Goal: Communication & Community: Answer question/provide support

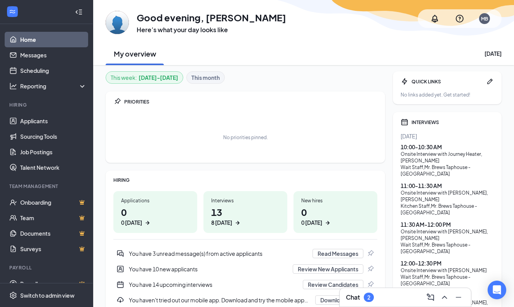
click at [355, 297] on h3 "Chat" at bounding box center [353, 297] width 14 height 9
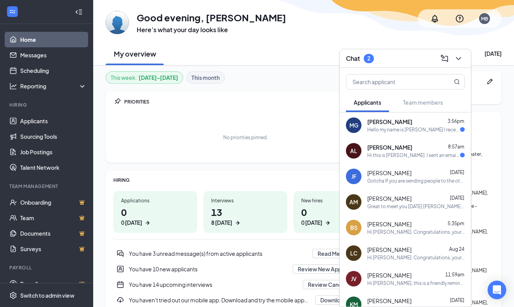
click at [386, 156] on div "Hi this is [PERSON_NAME]. I sent an email regarding interview times as I am una…" at bounding box center [413, 155] width 93 height 7
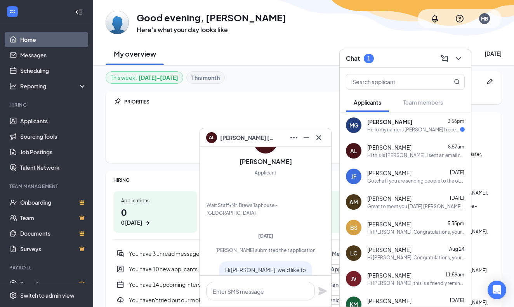
click at [382, 127] on div "Hello my name is [PERSON_NAME] I recently applied for a position here, I have a…" at bounding box center [413, 129] width 93 height 7
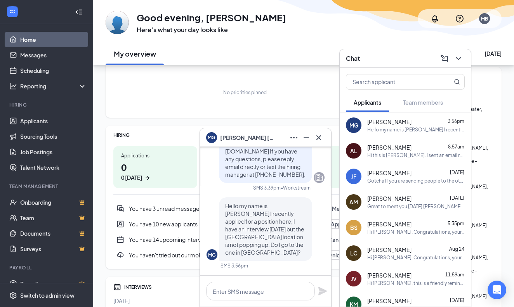
scroll to position [45, 0]
click at [266, 288] on textarea at bounding box center [260, 291] width 109 height 19
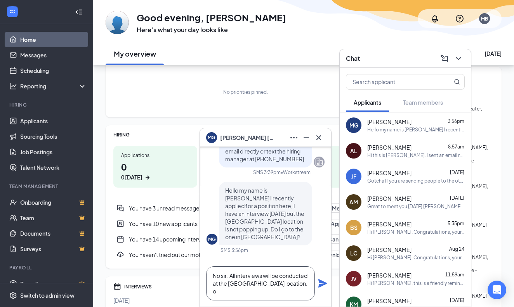
scroll to position [0, 0]
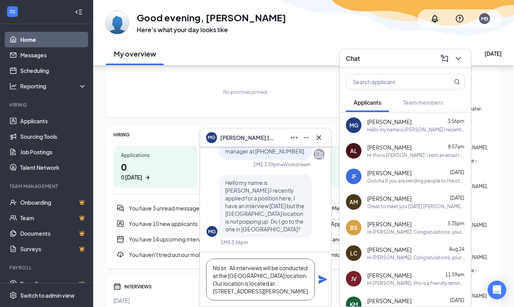
type textarea "No sir. All interviews will be conducted at the [GEOGRAPHIC_DATA] location. Our…"
click at [322, 281] on icon "Plane" at bounding box center [322, 279] width 9 height 9
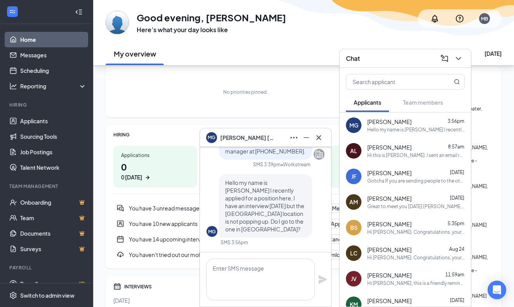
scroll to position [0, 0]
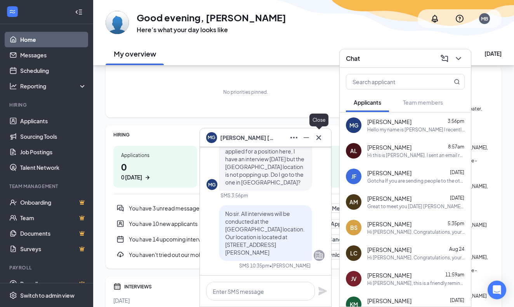
click at [319, 137] on icon "Cross" at bounding box center [318, 137] width 5 height 5
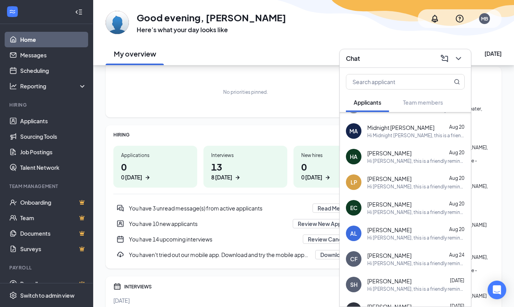
scroll to position [580, 0]
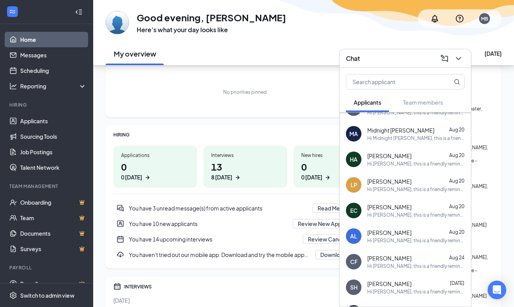
click at [403, 212] on div "Hi [PERSON_NAME], this is a friendly reminder. Your meeting with Mr [PERSON_NAM…" at bounding box center [415, 215] width 97 height 7
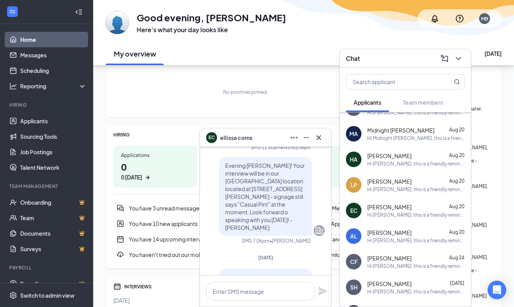
scroll to position [-140, 0]
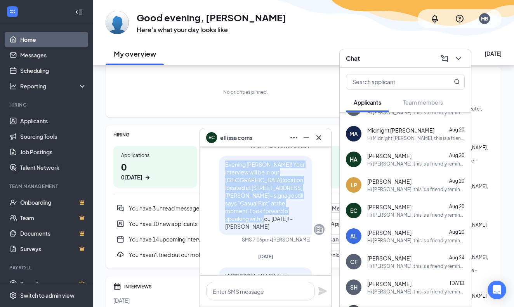
drag, startPoint x: 225, startPoint y: 180, endPoint x: 246, endPoint y: 235, distance: 58.1
copy span "Evening [PERSON_NAME]! Your interview will be in our [GEOGRAPHIC_DATA] location…"
click at [319, 139] on icon "Cross" at bounding box center [318, 137] width 9 height 9
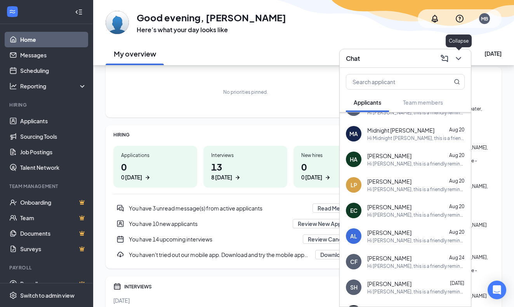
click at [457, 60] on icon "ChevronDown" at bounding box center [458, 58] width 9 height 9
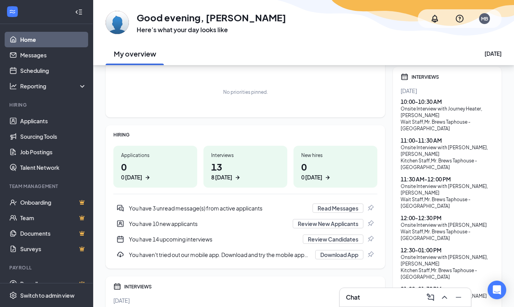
scroll to position [0, 0]
click at [48, 70] on link "Scheduling" at bounding box center [53, 71] width 66 height 16
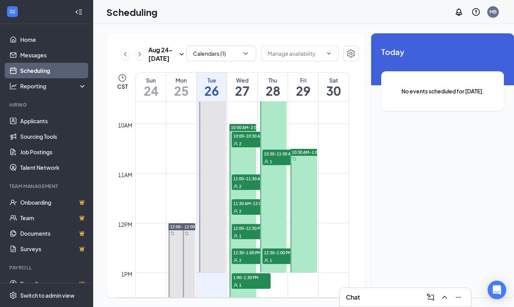
scroll to position [475, 0]
click at [249, 147] on div "2" at bounding box center [251, 143] width 39 height 8
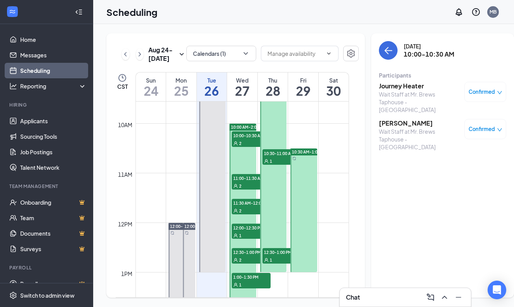
click at [398, 86] on h3 "Journey Heater" at bounding box center [419, 86] width 81 height 9
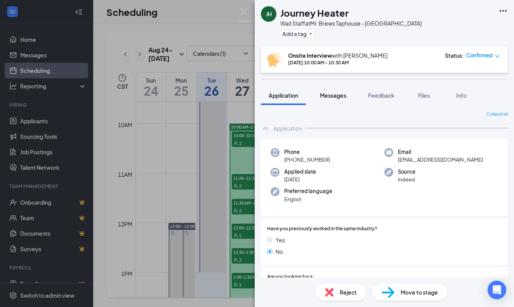
click at [338, 96] on span "Messages" at bounding box center [333, 95] width 26 height 7
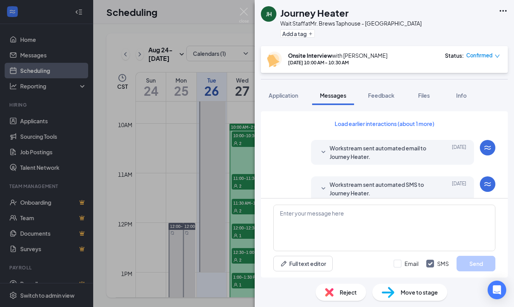
scroll to position [275, 0]
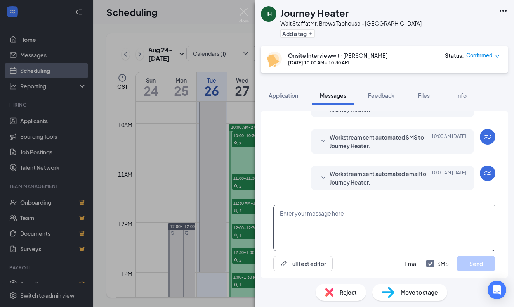
click at [321, 213] on textarea at bounding box center [384, 228] width 222 height 47
paste textarea "Evening [PERSON_NAME]! Your interview will be in our [GEOGRAPHIC_DATA] location…"
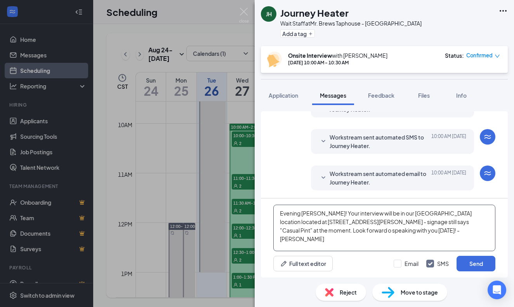
click at [317, 213] on textarea "Evening [PERSON_NAME]! Your interview will be in our [GEOGRAPHIC_DATA] location…" at bounding box center [384, 228] width 222 height 47
click at [450, 222] on textarea "Evening Journey! Your interview will be in our [GEOGRAPHIC_DATA] location locat…" at bounding box center [384, 228] width 222 height 47
click at [330, 229] on textarea "Evening Journey! Your interview will be in our [GEOGRAPHIC_DATA] location locat…" at bounding box center [384, 228] width 222 height 47
type textarea "Evening Journey! Your interview will be in our [GEOGRAPHIC_DATA] location locat…"
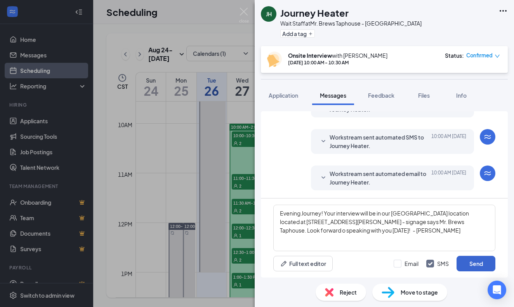
click at [475, 263] on button "Send" at bounding box center [475, 264] width 39 height 16
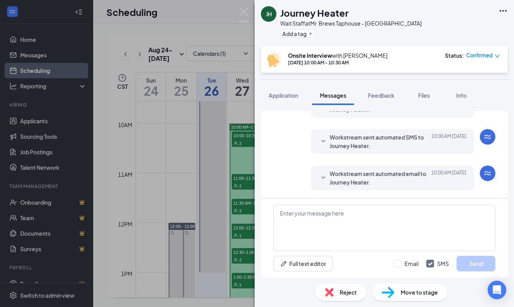
scroll to position [342, 0]
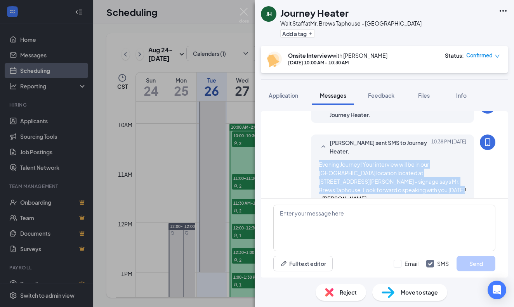
drag, startPoint x: 411, startPoint y: 181, endPoint x: 318, endPoint y: 156, distance: 96.5
click at [318, 156] on div "[PERSON_NAME] sent SMS to Journey Heater. [DATE] 10:38 PM Evening Journey! Your…" at bounding box center [392, 171] width 163 height 72
copy span "Evening Journey! Your interview will be in our [GEOGRAPHIC_DATA] location locat…"
click at [243, 11] on img at bounding box center [244, 15] width 10 height 15
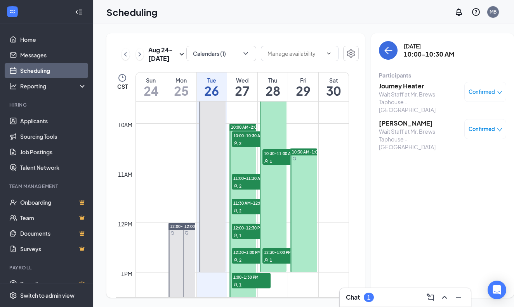
click at [387, 119] on h3 "[PERSON_NAME]" at bounding box center [419, 123] width 81 height 9
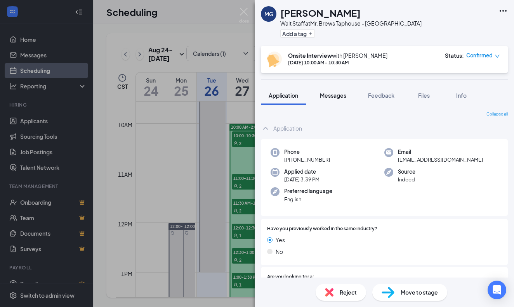
click at [342, 96] on span "Messages" at bounding box center [333, 95] width 26 height 7
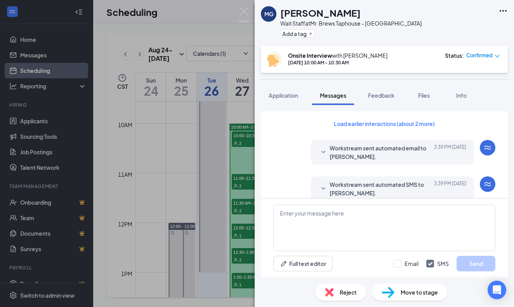
scroll to position [355, 0]
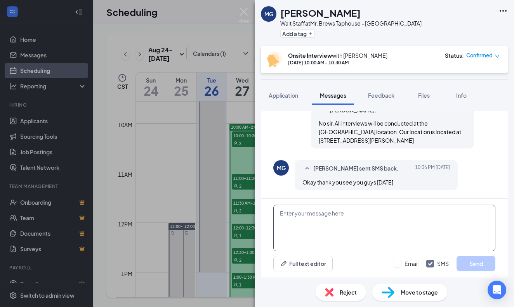
click at [314, 218] on textarea at bounding box center [384, 228] width 222 height 47
click at [242, 11] on img at bounding box center [244, 15] width 10 height 15
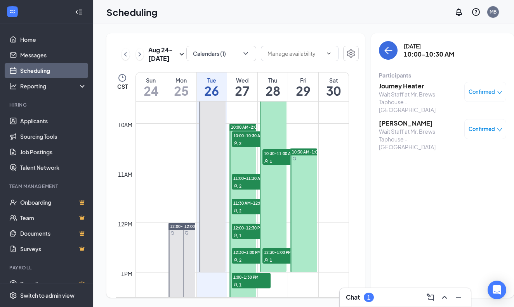
click at [350, 298] on h3 "Chat" at bounding box center [353, 297] width 14 height 9
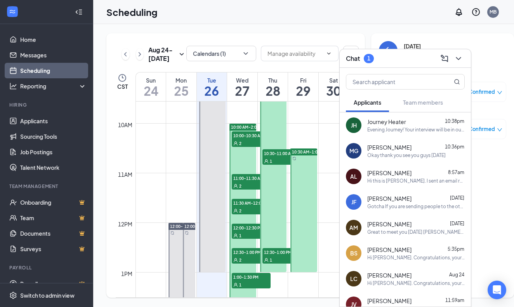
click at [393, 154] on div "Okay thank you see you guys [DATE]" at bounding box center [406, 155] width 78 height 7
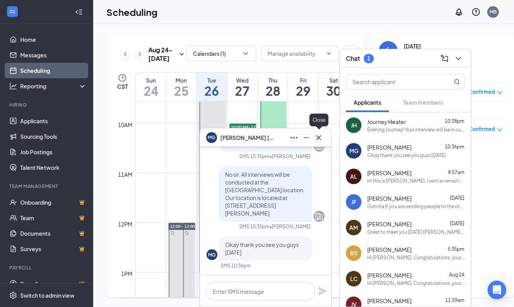
click at [320, 138] on icon "Cross" at bounding box center [318, 137] width 9 height 9
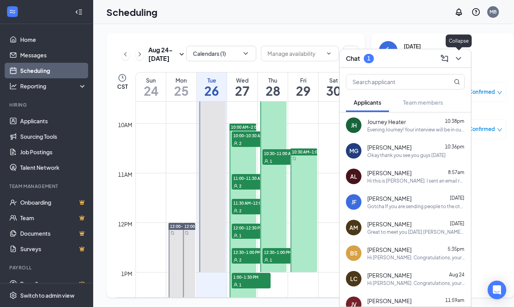
click at [458, 60] on icon "ChevronDown" at bounding box center [458, 58] width 9 height 9
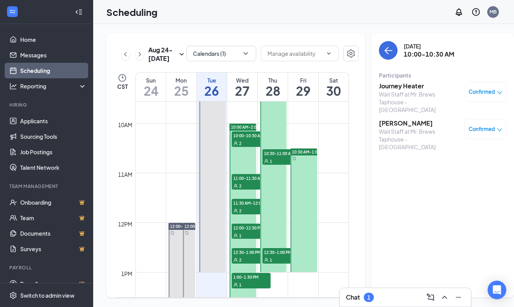
click at [243, 190] on div "2" at bounding box center [251, 186] width 39 height 8
click at [384, 86] on h3 "[PERSON_NAME]" at bounding box center [419, 86] width 81 height 9
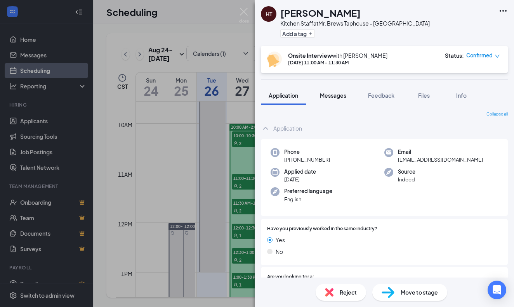
click at [335, 95] on span "Messages" at bounding box center [333, 95] width 26 height 7
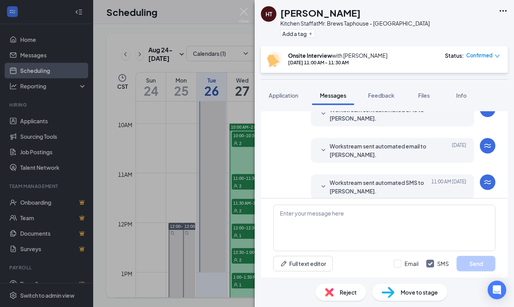
scroll to position [275, 0]
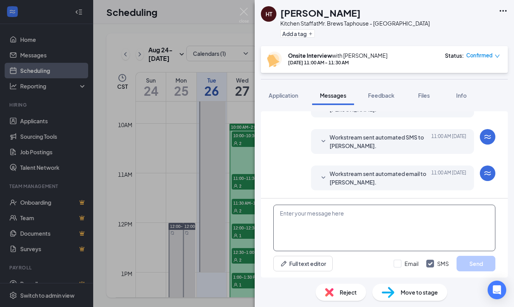
click at [291, 215] on textarea at bounding box center [384, 228] width 222 height 47
paste textarea "Evening Journey! Your interview will be in our [GEOGRAPHIC_DATA] location locat…"
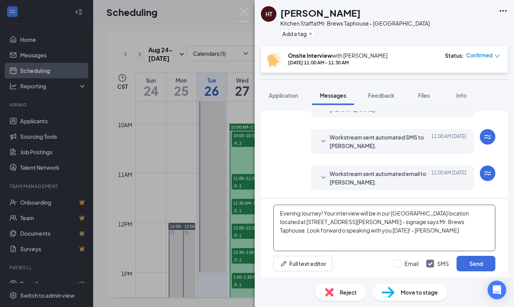
click at [321, 213] on textarea "Evening Journey! Your interview will be in our [GEOGRAPHIC_DATA] location locat…" at bounding box center [384, 228] width 222 height 47
type textarea "Evening [PERSON_NAME]! Your interview will be in our [GEOGRAPHIC_DATA] location…"
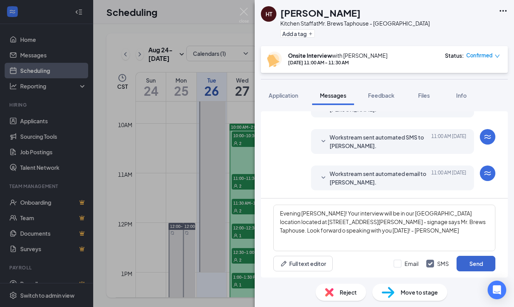
click at [465, 264] on button "Send" at bounding box center [475, 264] width 39 height 16
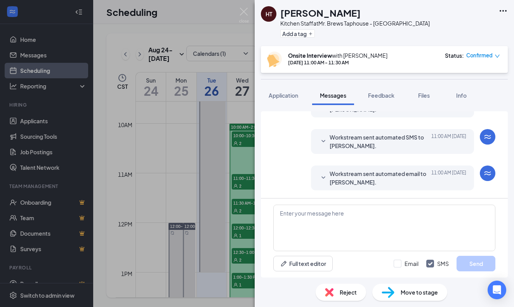
scroll to position [342, 0]
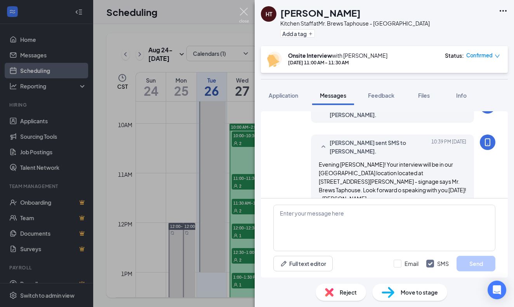
click at [241, 10] on img at bounding box center [244, 15] width 10 height 15
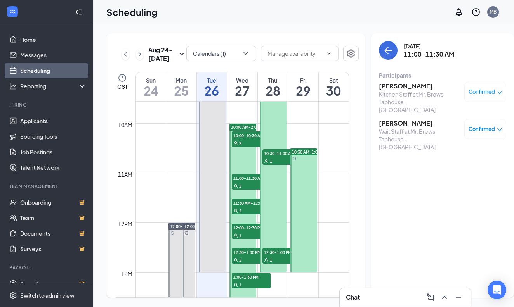
click at [383, 119] on h3 "[PERSON_NAME]" at bounding box center [419, 123] width 81 height 9
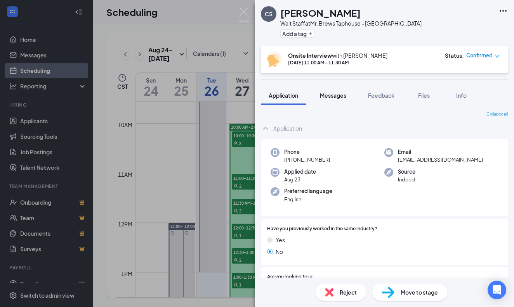
click at [332, 96] on span "Messages" at bounding box center [333, 95] width 26 height 7
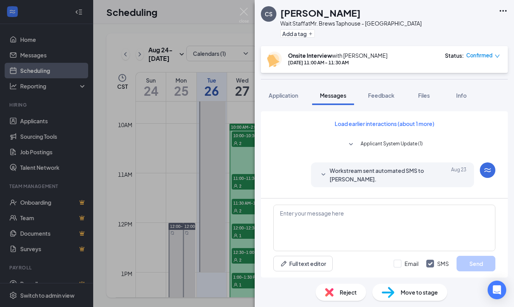
scroll to position [275, 0]
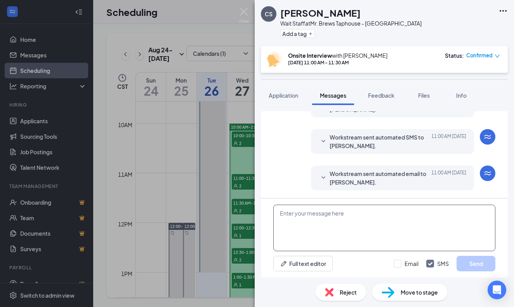
click at [308, 214] on textarea at bounding box center [384, 228] width 222 height 47
paste textarea "Evening Journey! Your interview will be in our [GEOGRAPHIC_DATA] location locat…"
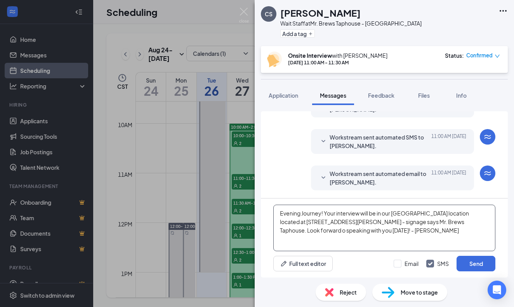
click at [320, 213] on textarea "Evening Journey! Your interview will be in our [GEOGRAPHIC_DATA] location locat…" at bounding box center [384, 228] width 222 height 47
type textarea "Evening [PERSON_NAME]! Your interview will be in our [GEOGRAPHIC_DATA] location…"
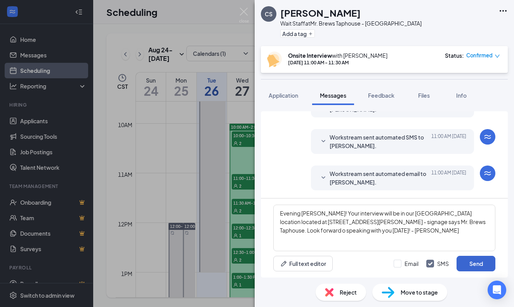
click at [473, 263] on button "Send" at bounding box center [475, 264] width 39 height 16
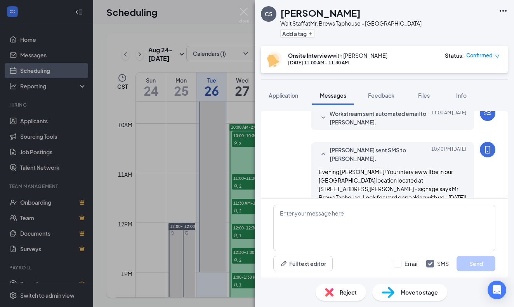
scroll to position [342, 0]
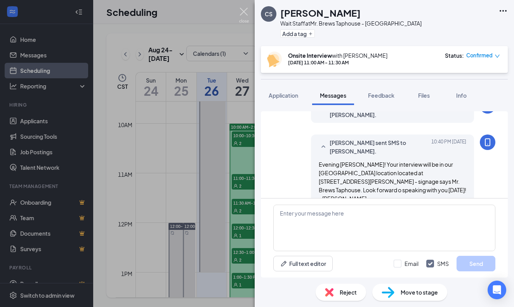
click at [243, 11] on img at bounding box center [244, 15] width 10 height 15
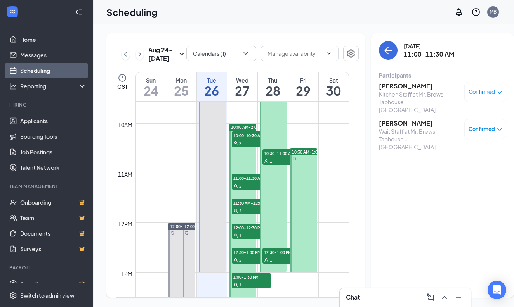
click at [249, 207] on span "11:30 AM-12:00 PM" at bounding box center [251, 203] width 39 height 8
click at [380, 87] on h3 "[PERSON_NAME]" at bounding box center [419, 86] width 81 height 9
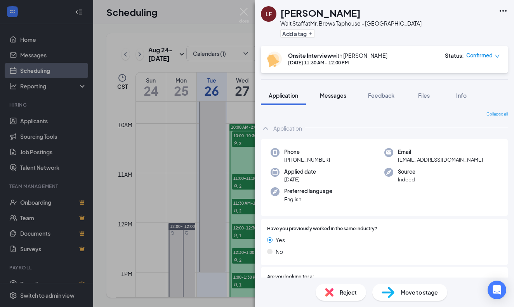
click at [338, 95] on span "Messages" at bounding box center [333, 95] width 26 height 7
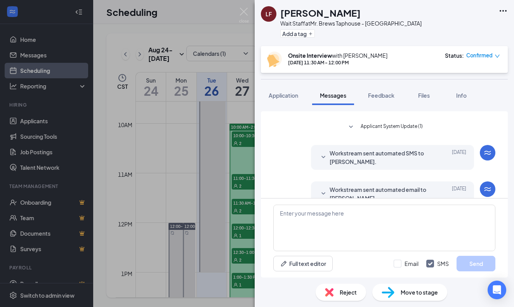
scroll to position [275, 0]
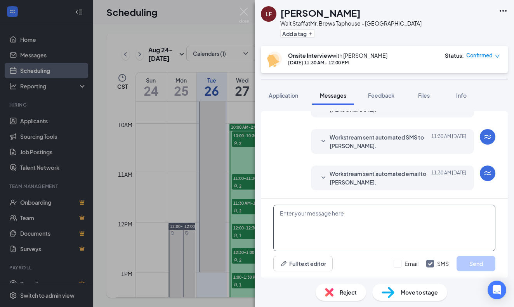
click at [311, 217] on textarea at bounding box center [384, 228] width 222 height 47
paste textarea "Evening Journey! Your interview will be in our [GEOGRAPHIC_DATA] location locat…"
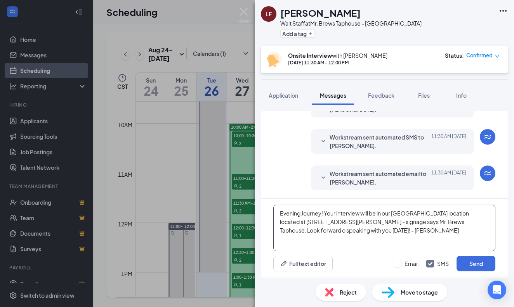
click at [320, 214] on textarea "Evening Journey! Your interview will be in our [GEOGRAPHIC_DATA] location locat…" at bounding box center [384, 228] width 222 height 47
type textarea "Evening [PERSON_NAME]! Your interview will be in our [GEOGRAPHIC_DATA] location…"
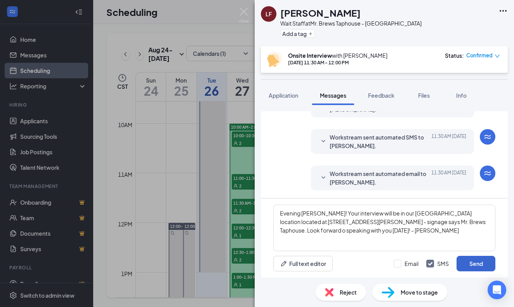
click at [471, 262] on button "Send" at bounding box center [475, 264] width 39 height 16
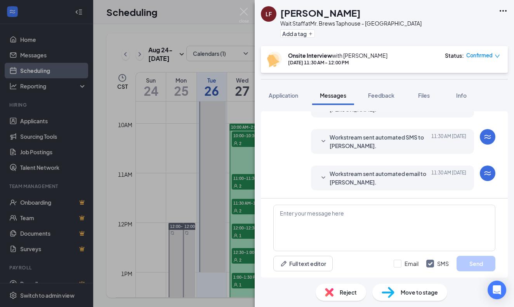
scroll to position [342, 0]
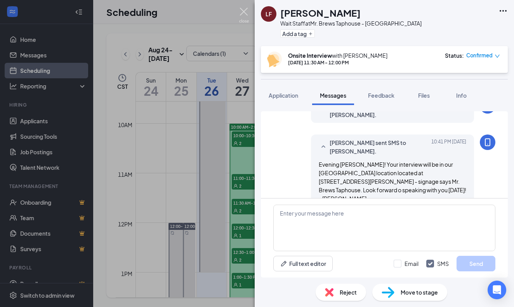
click at [244, 10] on img at bounding box center [244, 15] width 10 height 15
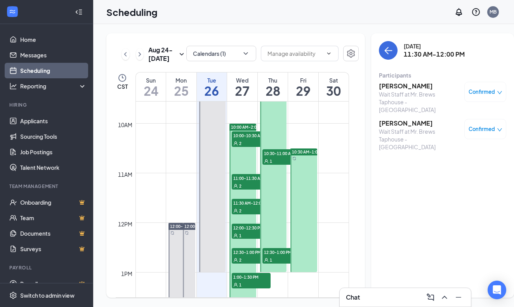
click at [389, 119] on h3 "[PERSON_NAME]" at bounding box center [419, 123] width 81 height 9
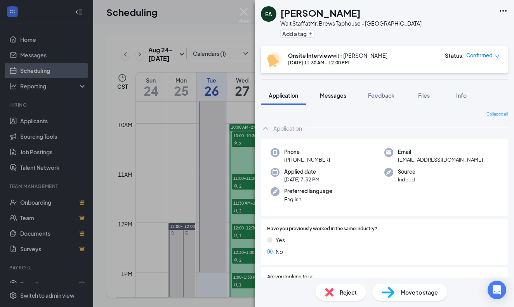
click at [338, 95] on span "Messages" at bounding box center [333, 95] width 26 height 7
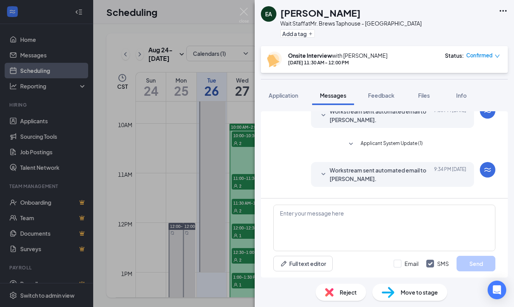
scroll to position [261, 0]
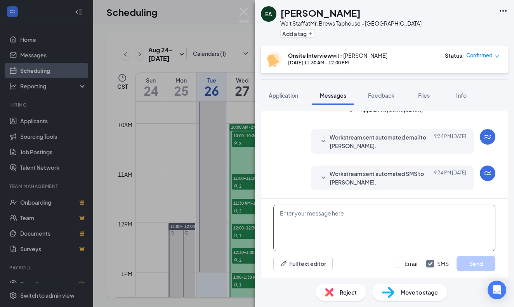
click at [333, 212] on textarea at bounding box center [384, 228] width 222 height 47
paste textarea "Evening Journey! Your interview will be in our [GEOGRAPHIC_DATA] location locat…"
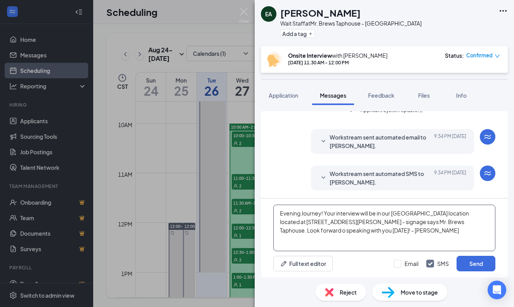
click at [320, 215] on textarea "Evening Journey! Your interview will be in our [GEOGRAPHIC_DATA] location locat…" at bounding box center [384, 228] width 222 height 47
click at [460, 222] on textarea "Evening [PERSON_NAME]! Your interview will be in our [GEOGRAPHIC_DATA] location…" at bounding box center [384, 228] width 222 height 47
type textarea "Evening [PERSON_NAME]! Your interview will be in our [GEOGRAPHIC_DATA] location…"
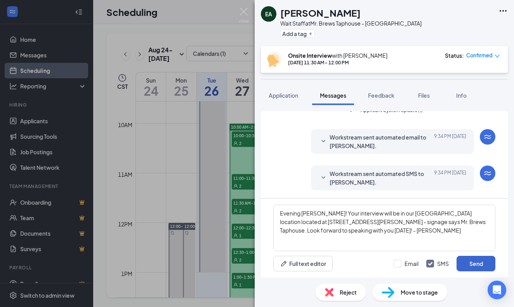
click at [477, 263] on button "Send" at bounding box center [475, 264] width 39 height 16
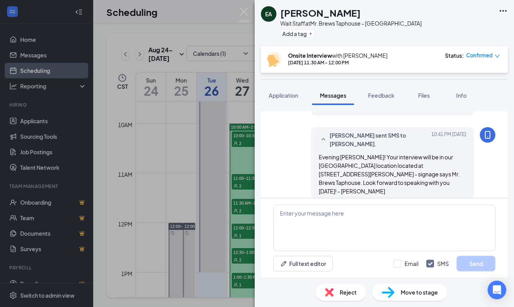
scroll to position [336, 0]
click at [244, 10] on img at bounding box center [244, 15] width 10 height 15
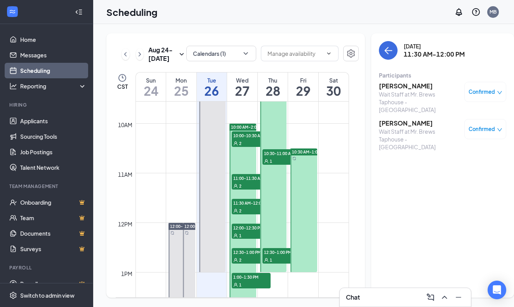
click at [247, 239] on div "1" at bounding box center [251, 236] width 39 height 8
click at [386, 87] on h3 "[PERSON_NAME]" at bounding box center [419, 86] width 81 height 9
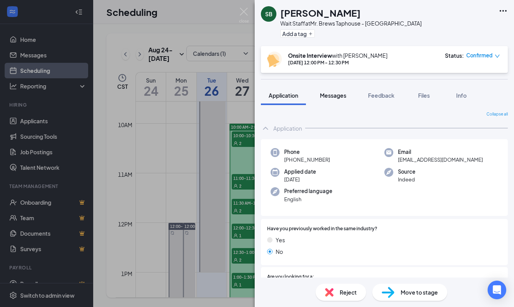
click at [336, 96] on span "Messages" at bounding box center [333, 95] width 26 height 7
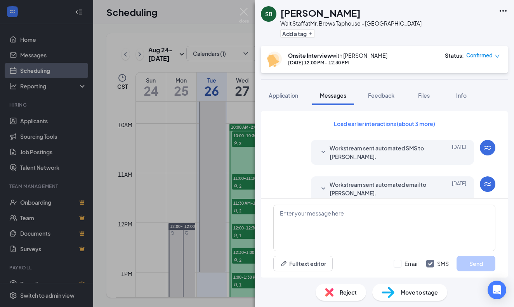
scroll to position [289, 0]
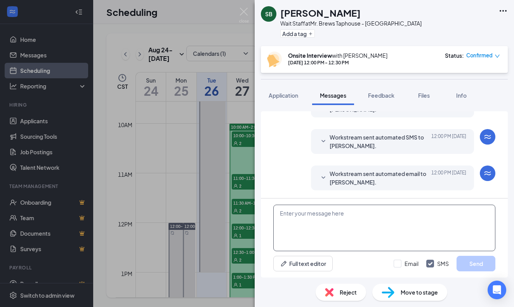
click at [317, 216] on textarea at bounding box center [384, 228] width 222 height 47
paste textarea "Evening Journey! Your interview will be in our [GEOGRAPHIC_DATA] location locat…"
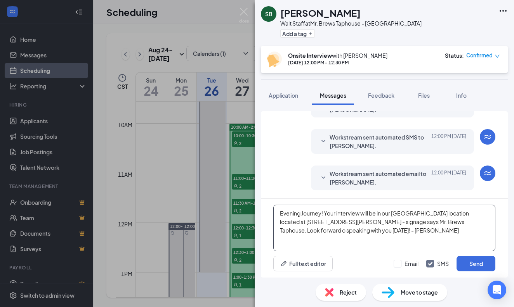
click at [320, 213] on textarea "Evening Journey! Your interview will be in our [GEOGRAPHIC_DATA] location locat…" at bounding box center [384, 228] width 222 height 47
click at [460, 222] on textarea "Evening [PERSON_NAME]! Your interview will be in our [GEOGRAPHIC_DATA] location…" at bounding box center [384, 228] width 222 height 47
type textarea "Evening [PERSON_NAME]! Your interview will be in our [GEOGRAPHIC_DATA] location…"
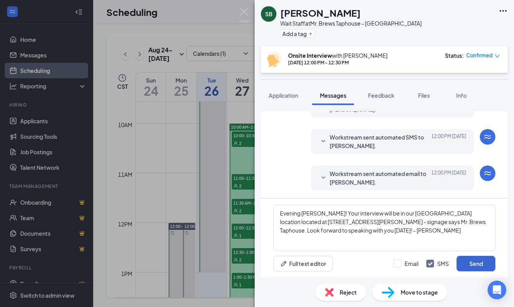
click at [482, 262] on button "Send" at bounding box center [475, 264] width 39 height 16
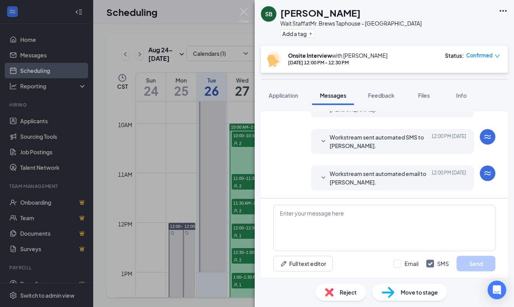
scroll to position [356, 0]
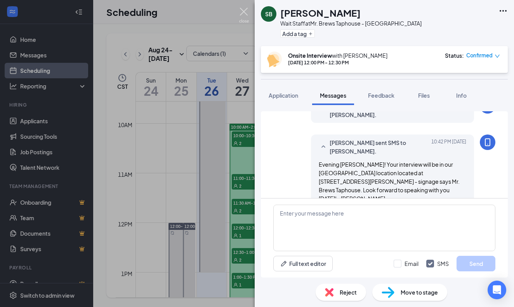
click at [242, 13] on img at bounding box center [244, 15] width 10 height 15
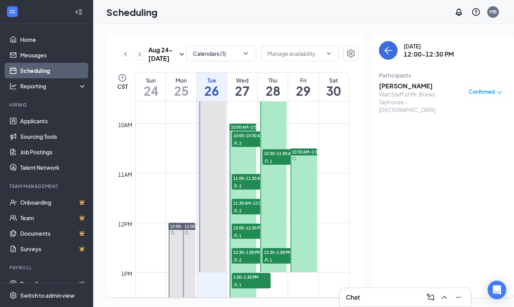
click at [249, 256] on span "12:30-1:00 PM" at bounding box center [251, 252] width 39 height 8
click at [388, 86] on h3 "[PERSON_NAME]" at bounding box center [419, 86] width 81 height 9
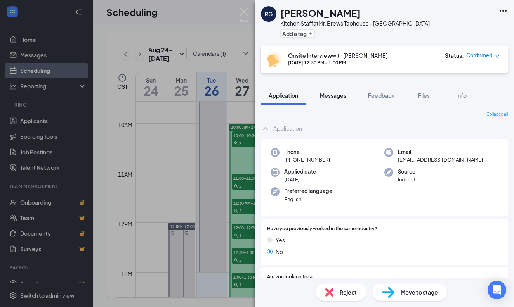
click at [335, 95] on span "Messages" at bounding box center [333, 95] width 26 height 7
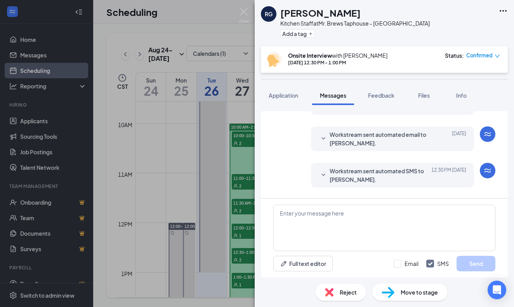
scroll to position [275, 0]
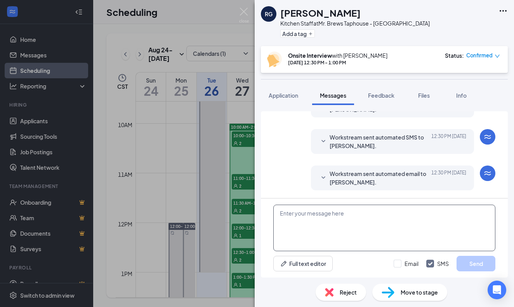
click at [318, 218] on textarea at bounding box center [384, 228] width 222 height 47
paste textarea "Evening Journey! Your interview will be in our [GEOGRAPHIC_DATA] location locat…"
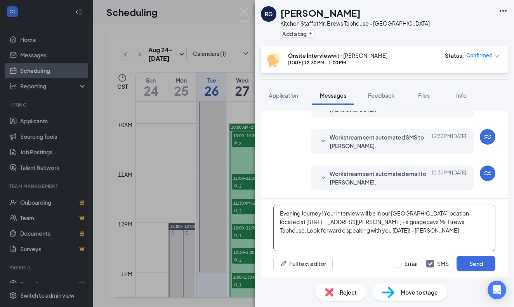
click at [320, 213] on textarea "Evening Journey! Your interview will be in our [GEOGRAPHIC_DATA] location locat…" at bounding box center [384, 228] width 222 height 47
click at [461, 222] on textarea "Evening [PERSON_NAME]! Your interview will be in our [GEOGRAPHIC_DATA] location…" at bounding box center [384, 228] width 222 height 47
type textarea "Evening [PERSON_NAME]! Your interview will be in our [GEOGRAPHIC_DATA] location…"
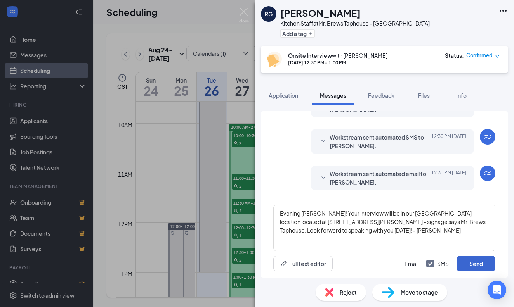
click at [483, 261] on button "Send" at bounding box center [475, 264] width 39 height 16
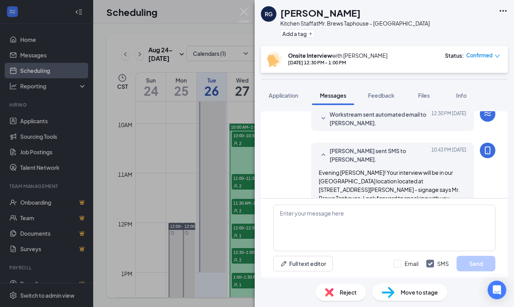
scroll to position [342, 0]
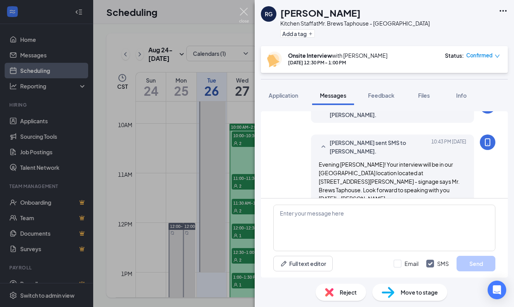
click at [244, 10] on img at bounding box center [244, 15] width 10 height 15
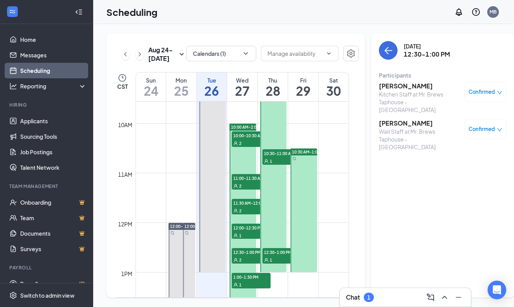
click at [353, 295] on h3 "Chat" at bounding box center [353, 297] width 14 height 9
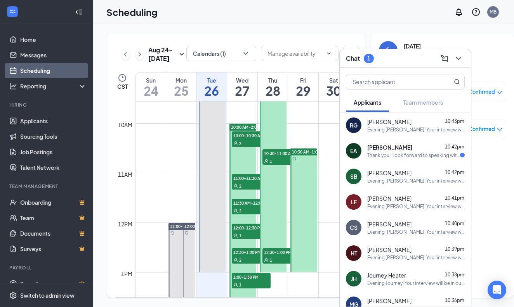
click at [394, 154] on div "Thank you! I look forward to speaking with you as well." at bounding box center [413, 155] width 93 height 7
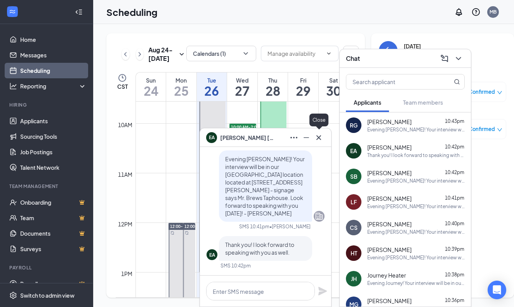
click at [319, 138] on icon "Cross" at bounding box center [318, 137] width 5 height 5
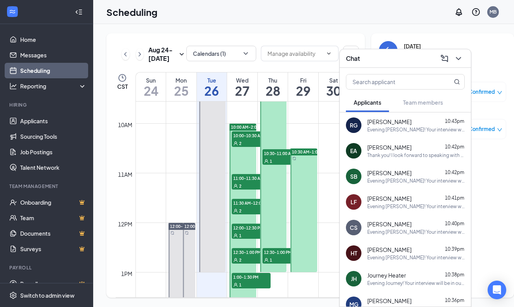
click at [378, 152] on div "Thank you! I look forward to speaking with you as well." at bounding box center [415, 155] width 97 height 7
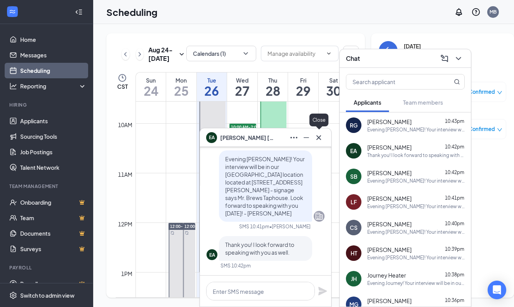
click at [319, 137] on icon "Cross" at bounding box center [318, 137] width 9 height 9
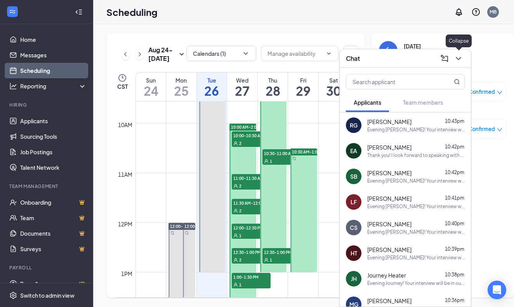
click at [459, 58] on icon "ChevronDown" at bounding box center [458, 58] width 9 height 9
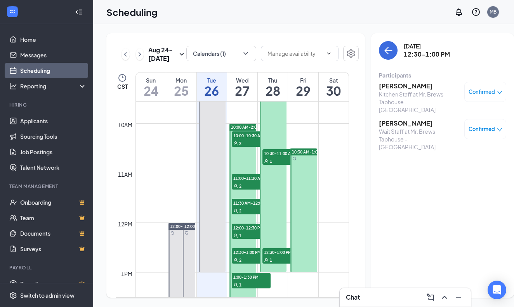
click at [387, 119] on h3 "[PERSON_NAME]" at bounding box center [419, 123] width 81 height 9
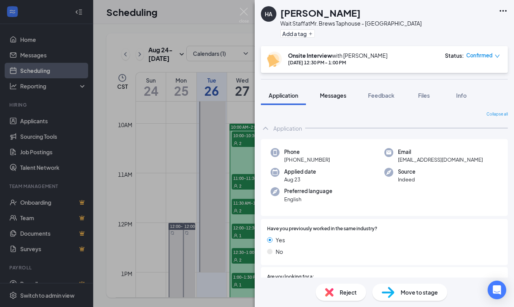
click at [338, 96] on span "Messages" at bounding box center [333, 95] width 26 height 7
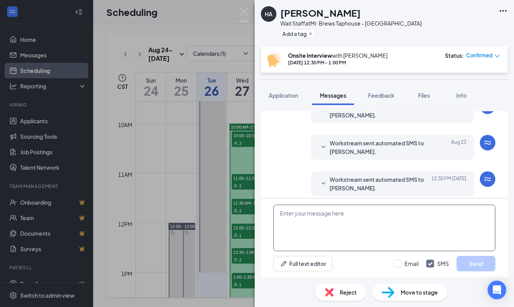
scroll to position [275, 0]
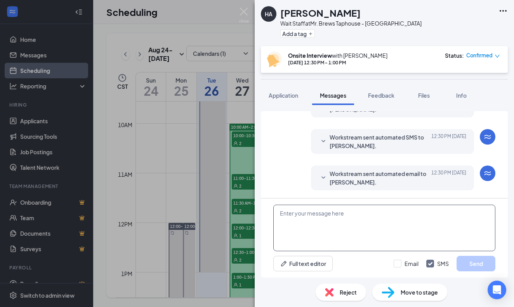
click at [317, 217] on textarea at bounding box center [384, 228] width 222 height 47
paste textarea "Evening Journey! Your interview will be in our [GEOGRAPHIC_DATA] location locat…"
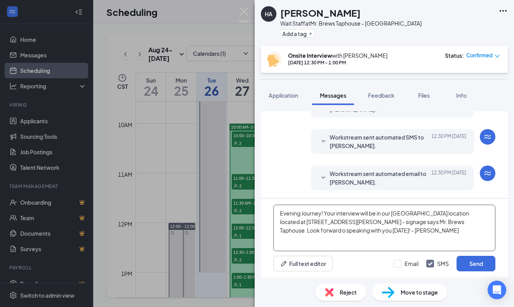
click at [320, 213] on textarea "Evening Journey! Your interview will be in our [GEOGRAPHIC_DATA] location locat…" at bounding box center [384, 228] width 222 height 47
click at [461, 222] on textarea "Evening [PERSON_NAME]! Your interview will be in our [GEOGRAPHIC_DATA] location…" at bounding box center [384, 228] width 222 height 47
type textarea "Evening [PERSON_NAME]! Your interview will be in our [GEOGRAPHIC_DATA] location…"
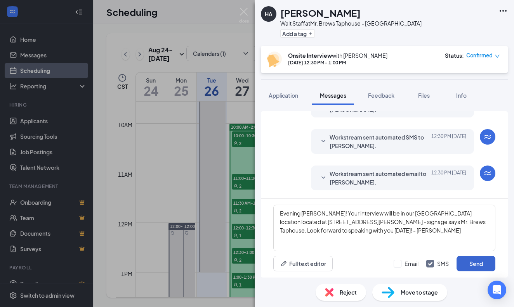
click at [482, 263] on button "Send" at bounding box center [475, 264] width 39 height 16
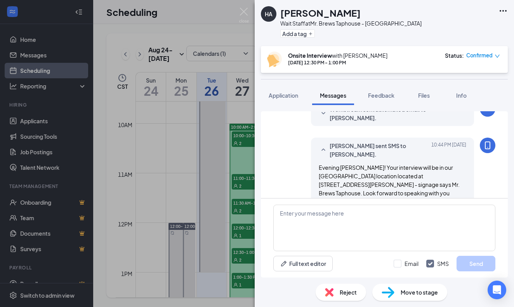
scroll to position [350, 0]
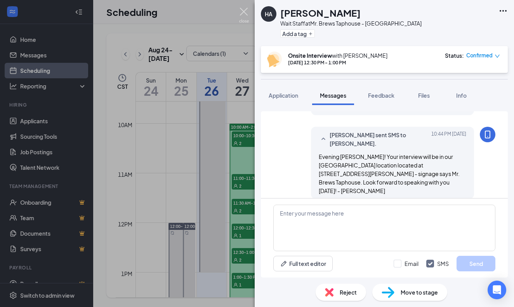
click at [244, 12] on img at bounding box center [244, 15] width 10 height 15
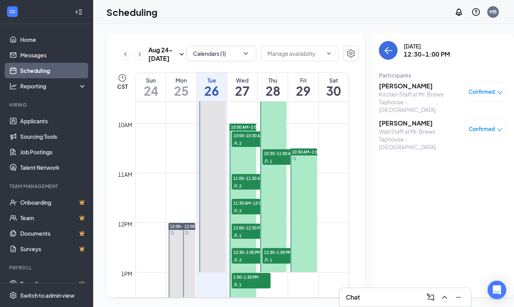
click at [252, 281] on span "1:00-1:30 PM" at bounding box center [251, 277] width 39 height 8
click at [385, 87] on h3 "[PERSON_NAME]" at bounding box center [419, 86] width 81 height 9
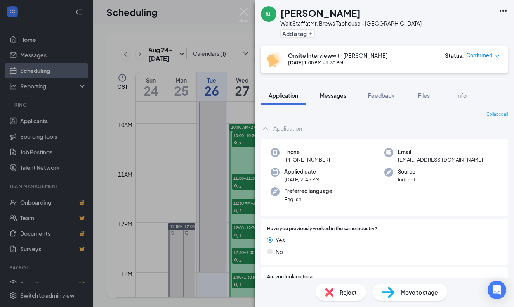
click at [336, 98] on span "Messages" at bounding box center [333, 95] width 26 height 7
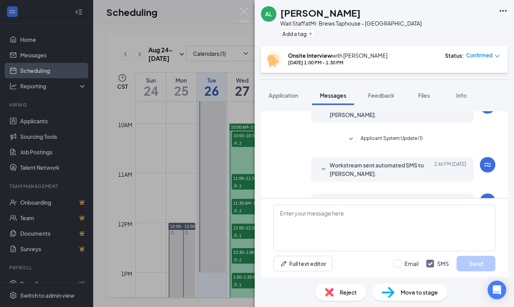
scroll to position [199, 0]
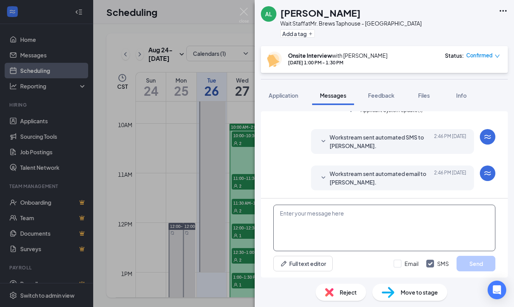
click at [309, 216] on textarea at bounding box center [384, 228] width 222 height 47
paste textarea "Evening Journey! Your interview will be in our [GEOGRAPHIC_DATA] location locat…"
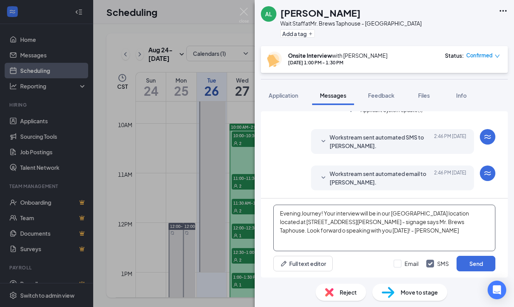
click at [320, 213] on textarea "Evening Journey! Your interview will be in our [GEOGRAPHIC_DATA] location locat…" at bounding box center [384, 228] width 222 height 47
click at [460, 222] on textarea "Evening [PERSON_NAME]! Your interview will be in our [GEOGRAPHIC_DATA] location…" at bounding box center [384, 228] width 222 height 47
type textarea "Evening [PERSON_NAME]! Your interview will be in our [GEOGRAPHIC_DATA] location…"
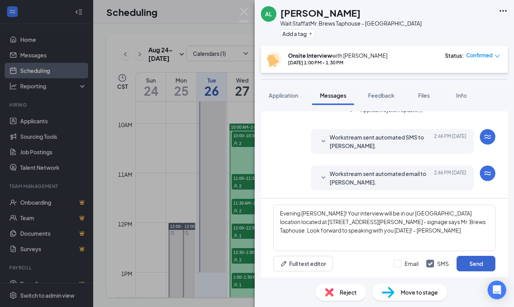
click at [482, 263] on button "Send" at bounding box center [475, 264] width 39 height 16
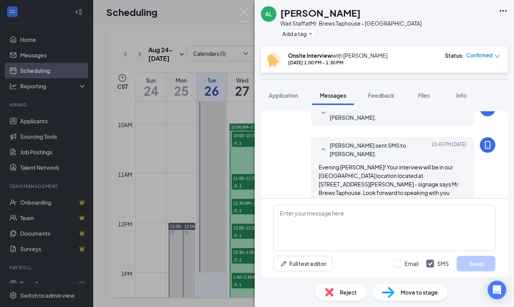
scroll to position [275, 0]
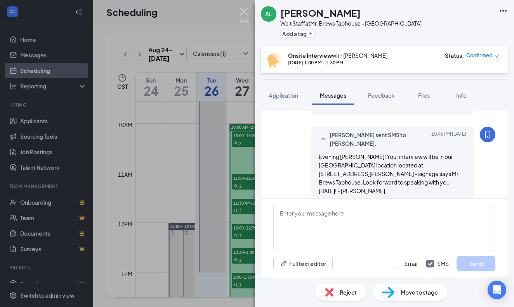
click at [245, 13] on img at bounding box center [244, 15] width 10 height 15
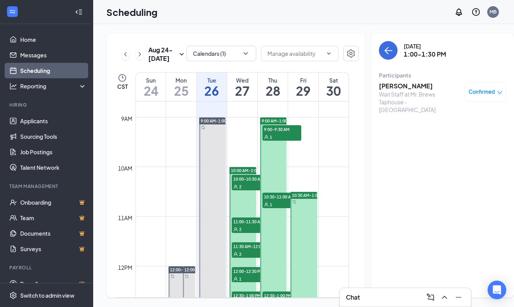
scroll to position [434, 0]
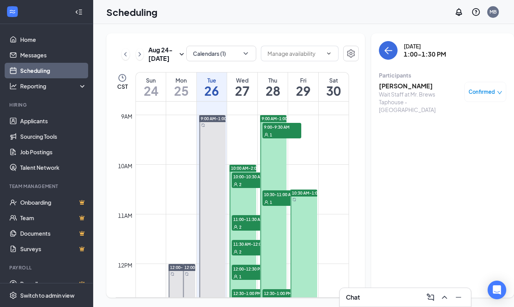
click at [286, 131] on span "9:00-9:30 AM" at bounding box center [281, 127] width 39 height 8
click at [278, 206] on div "1" at bounding box center [281, 202] width 39 height 8
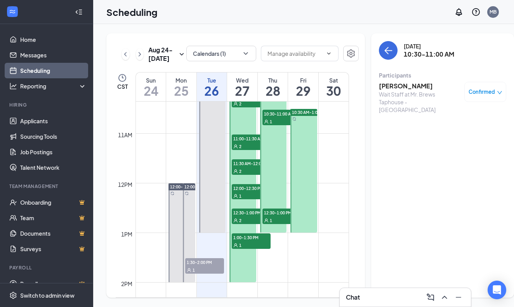
scroll to position [518, 0]
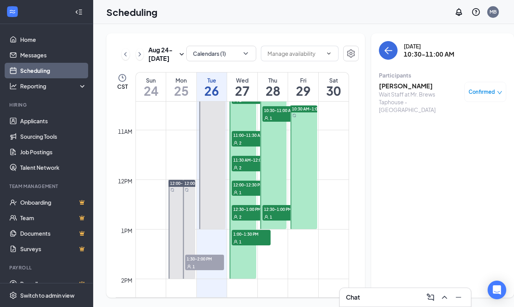
click at [279, 213] on span "12:30-1:00 PM" at bounding box center [281, 209] width 39 height 8
click at [385, 86] on h3 "[PERSON_NAME]" at bounding box center [419, 86] width 81 height 9
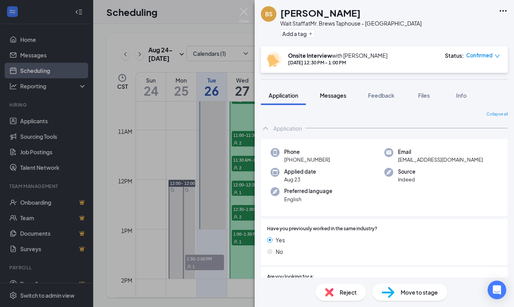
click at [341, 96] on span "Messages" at bounding box center [333, 95] width 26 height 7
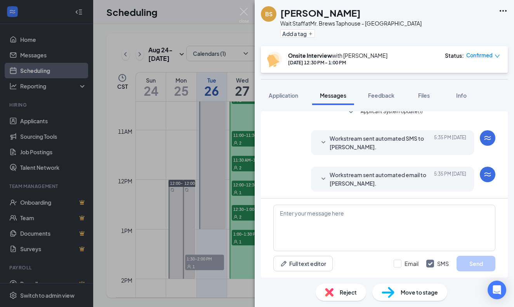
scroll to position [354, 0]
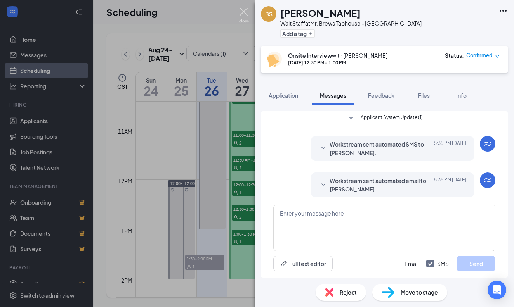
click at [243, 12] on img at bounding box center [244, 15] width 10 height 15
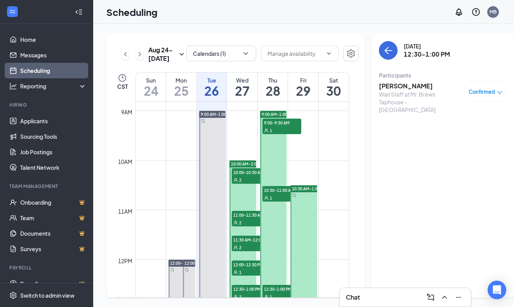
scroll to position [441, 0]
